Goal: Register for event/course

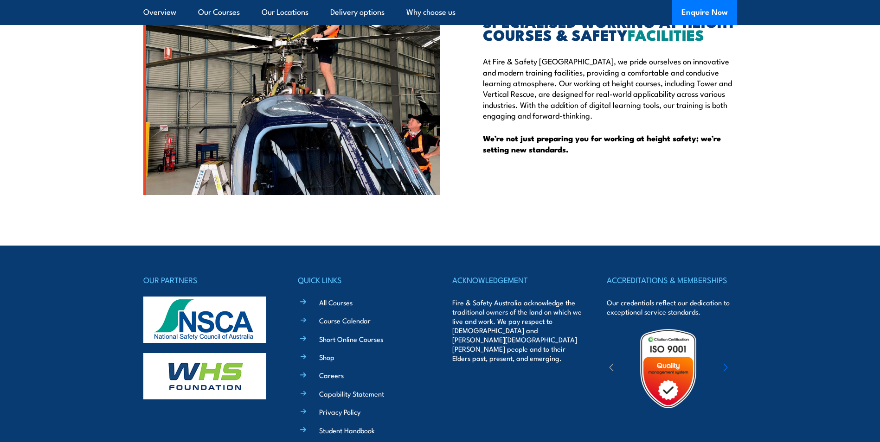
scroll to position [2539, 0]
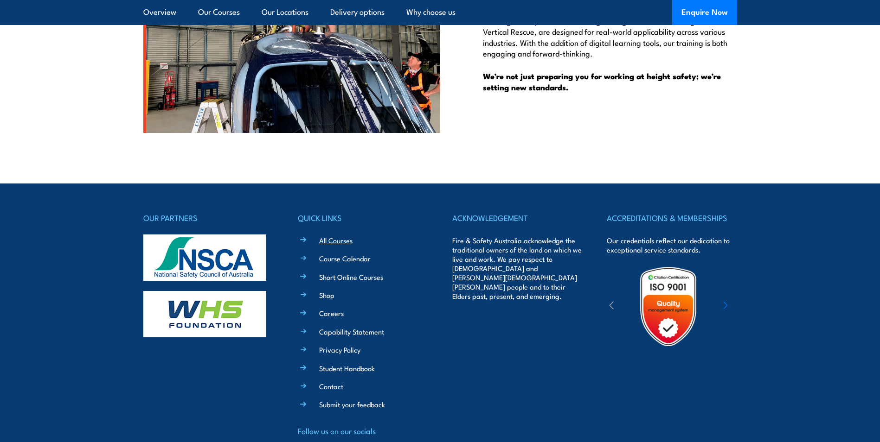
click at [338, 236] on link "All Courses" at bounding box center [335, 241] width 33 height 10
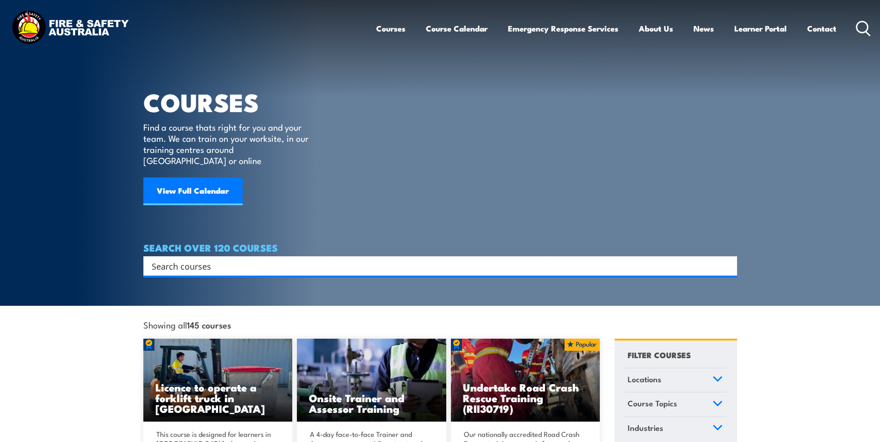
click at [860, 34] on icon at bounding box center [863, 28] width 15 height 15
click at [298, 259] on input "Search input" at bounding box center [434, 266] width 565 height 14
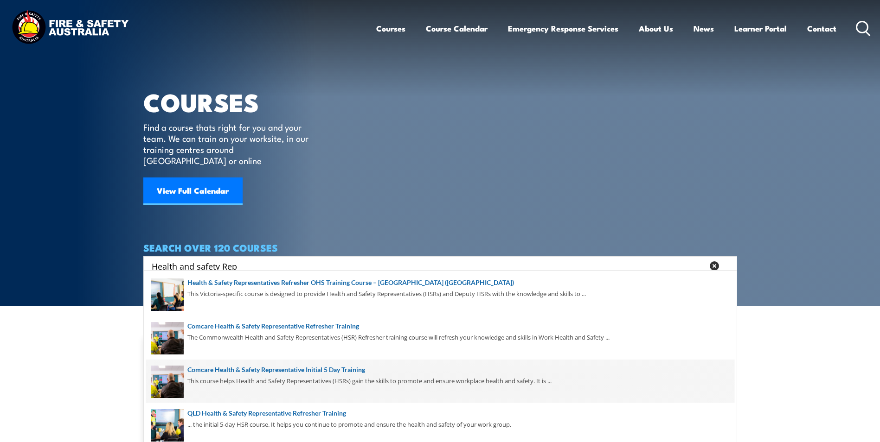
type input "Health and safety Rep"
click at [297, 368] on span at bounding box center [440, 382] width 588 height 44
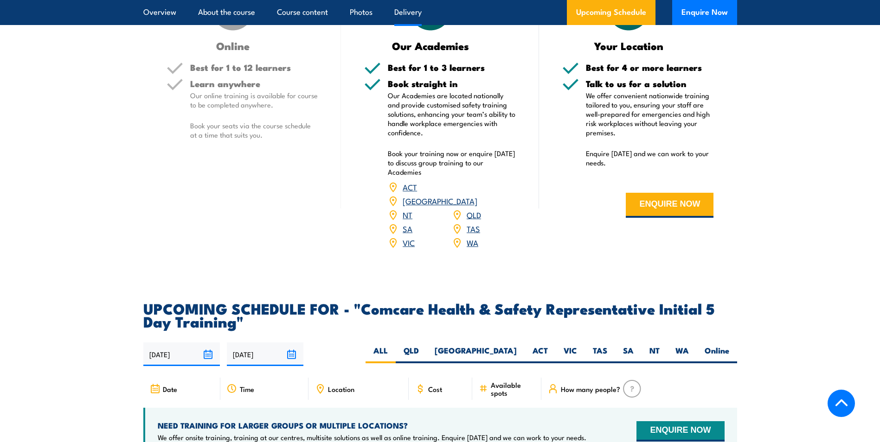
scroll to position [1298, 0]
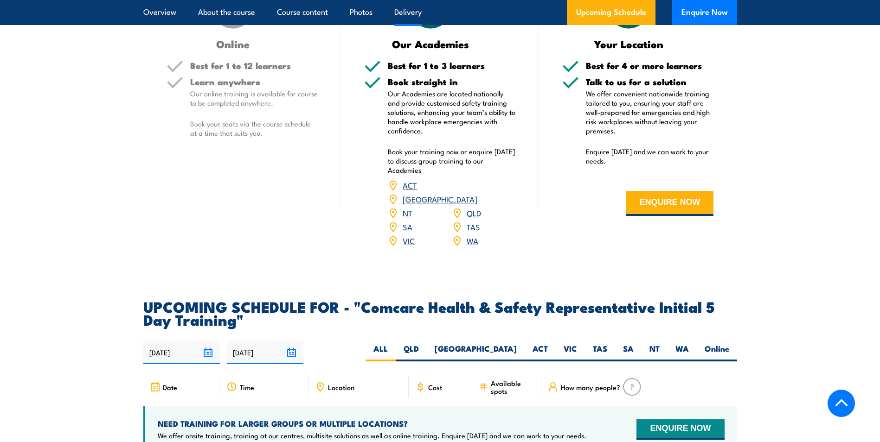
click at [471, 235] on link "WA" at bounding box center [472, 240] width 12 height 11
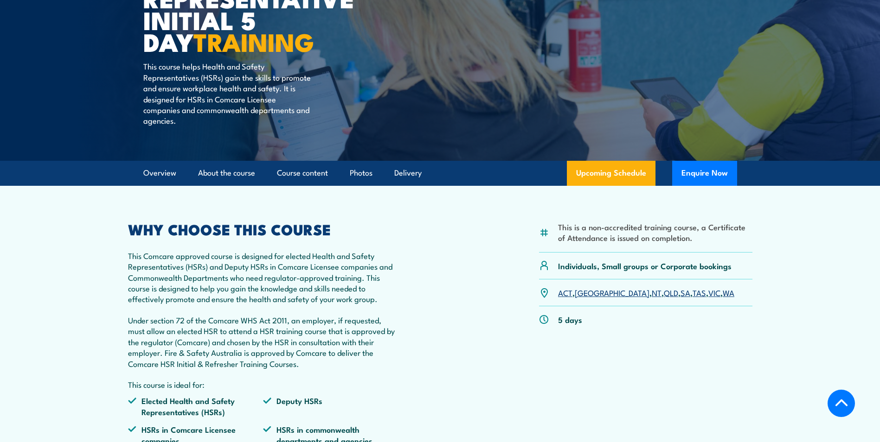
scroll to position [185, 0]
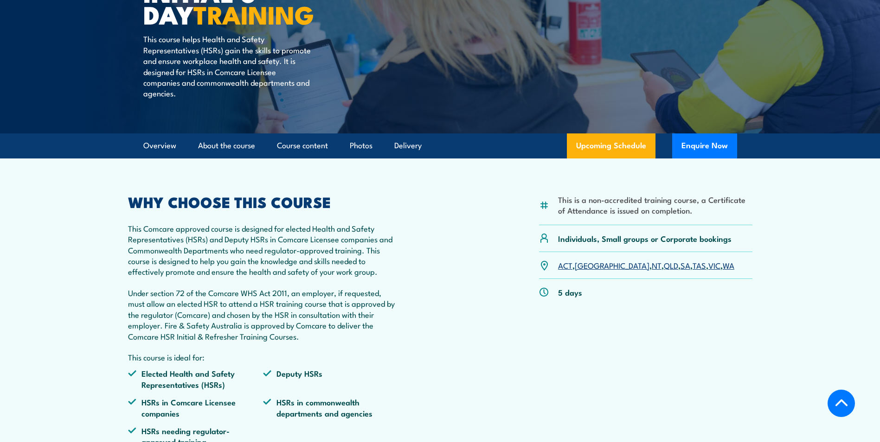
click at [722, 267] on link "WA" at bounding box center [728, 265] width 12 height 11
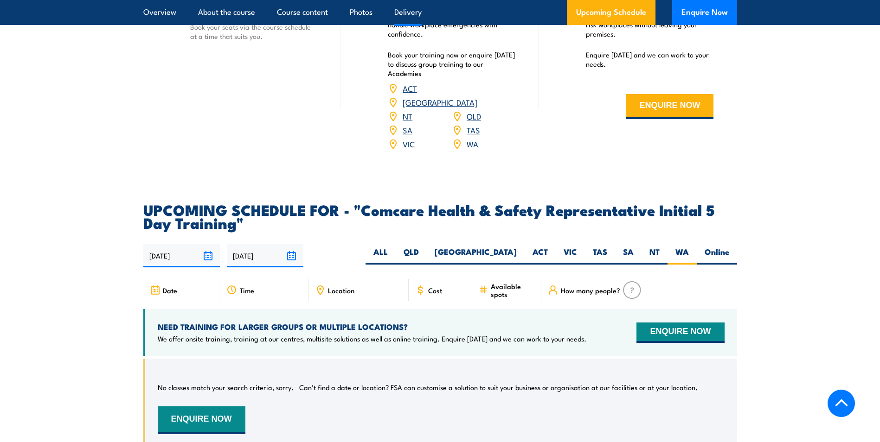
scroll to position [1584, 0]
